Goal: Check status: Check status

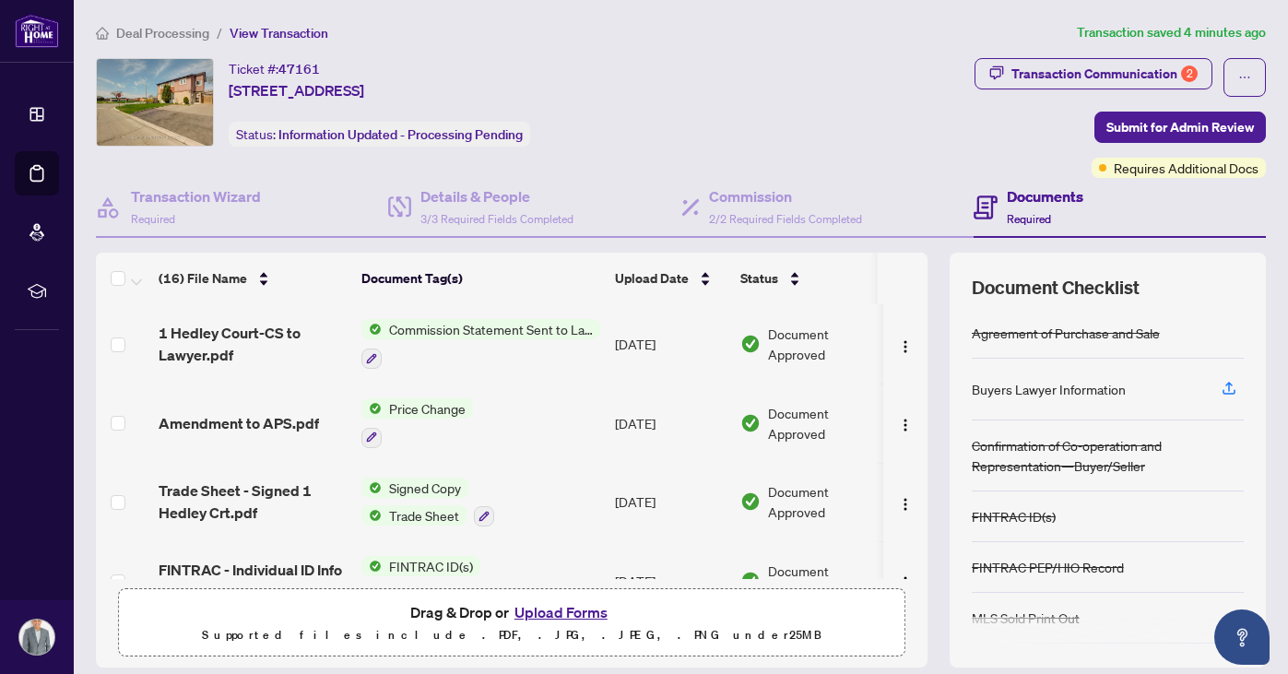
click at [459, 326] on span "Commission Statement Sent to Lawyer" at bounding box center [491, 329] width 218 height 20
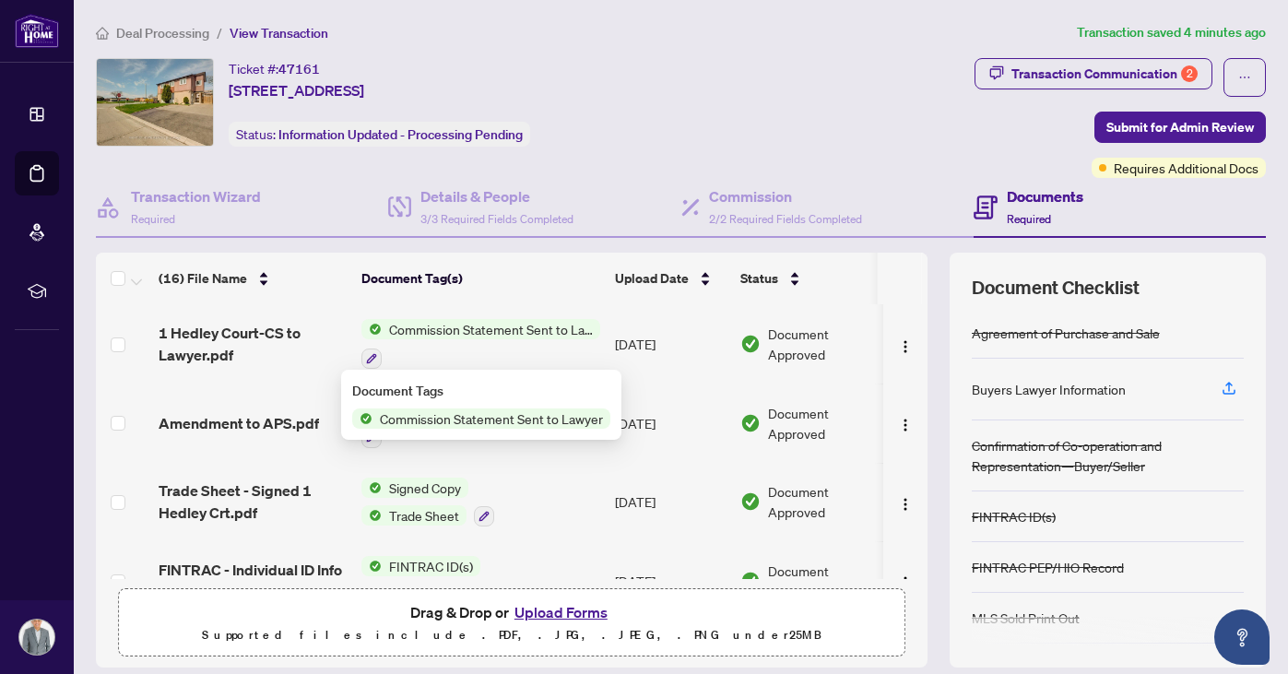
click at [468, 420] on span "Commission Statement Sent to Lawyer" at bounding box center [491, 418] width 238 height 20
